Goal: Task Accomplishment & Management: Complete application form

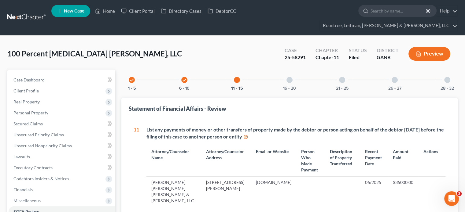
scroll to position [153, 0]
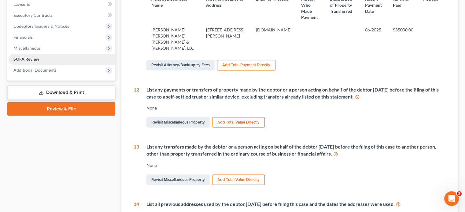
click at [40, 54] on link "SOFA Review" at bounding box center [62, 59] width 107 height 11
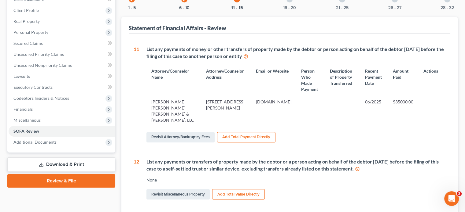
scroll to position [0, 0]
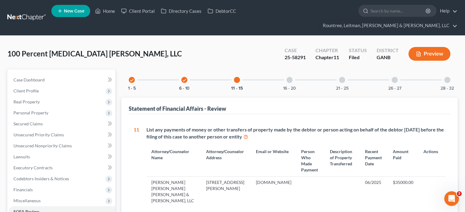
click at [448, 77] on div at bounding box center [447, 80] width 6 height 6
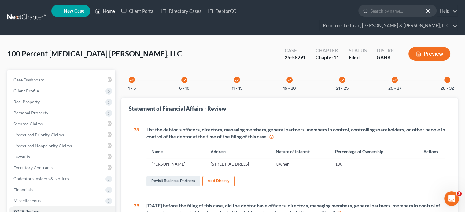
click at [108, 12] on link "Home" at bounding box center [105, 10] width 26 height 11
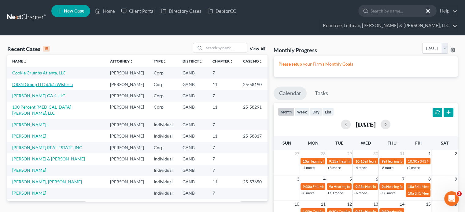
click at [51, 82] on link "DRSN Group LLC d/b/a Wisteria" at bounding box center [42, 84] width 60 height 5
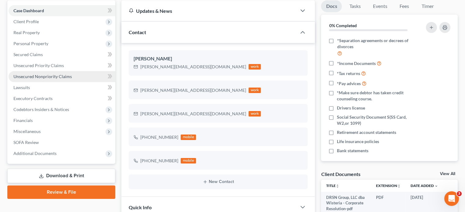
scroll to position [153, 0]
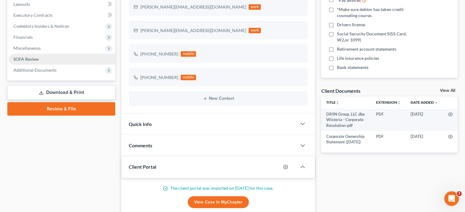
click at [34, 57] on span "SOFA Review" at bounding box center [25, 59] width 25 height 5
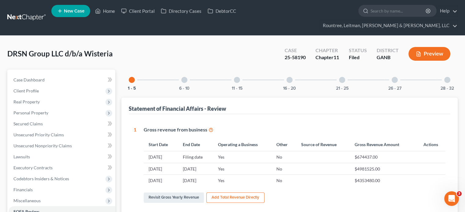
click at [445, 77] on div at bounding box center [447, 80] width 6 height 6
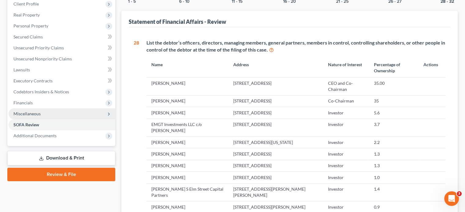
scroll to position [92, 0]
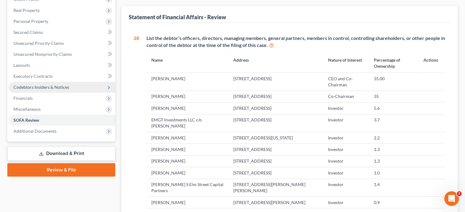
click at [36, 85] on span "Codebtors Insiders & Notices" at bounding box center [41, 87] width 56 height 5
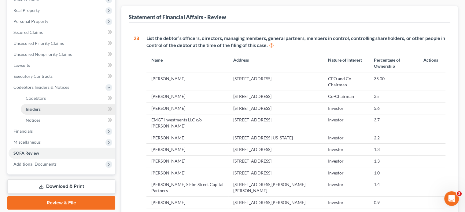
click at [44, 104] on link "Insiders" at bounding box center [68, 109] width 94 height 11
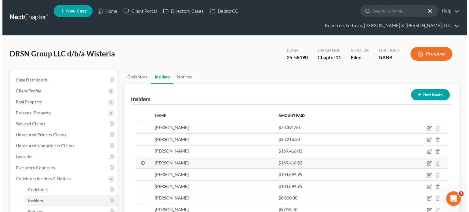
scroll to position [31, 0]
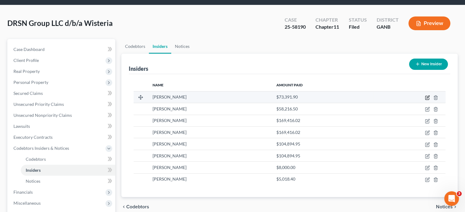
click at [427, 96] on icon "button" at bounding box center [427, 97] width 3 height 3
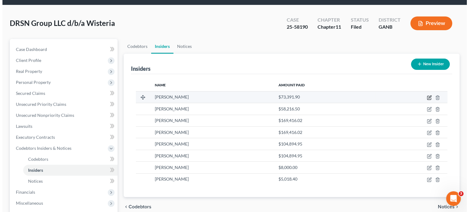
select select "10"
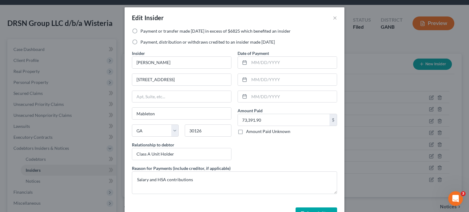
click at [140, 42] on label "Payment, distribution or withdraws credited to an insider made [DATE]" at bounding box center [207, 42] width 134 height 6
click at [143, 42] on input "Payment, distribution or withdraws credited to an insider made [DATE]" at bounding box center [145, 41] width 4 height 4
radio input "true"
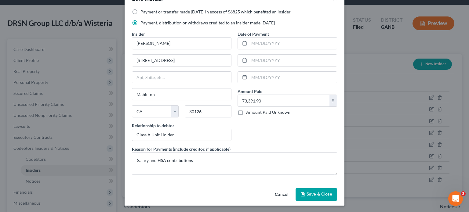
click at [313, 192] on span "Save & Close" at bounding box center [320, 194] width 26 height 5
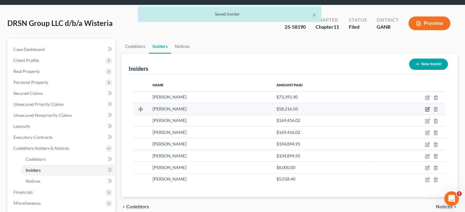
click at [427, 107] on icon "button" at bounding box center [427, 109] width 5 height 5
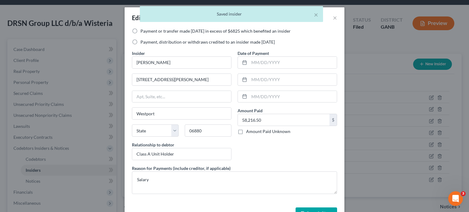
click at [140, 41] on label "Payment, distribution or withdraws credited to an insider made [DATE]" at bounding box center [207, 42] width 134 height 6
click at [143, 41] on input "Payment, distribution or withdraws credited to an insider made [DATE]" at bounding box center [145, 41] width 4 height 4
radio input "true"
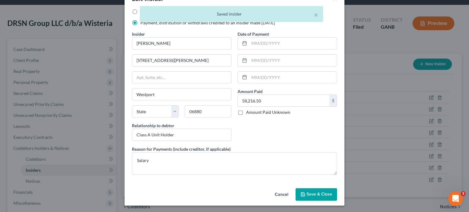
click at [315, 193] on span "Save & Close" at bounding box center [320, 194] width 26 height 5
